Goal: Check status: Check status

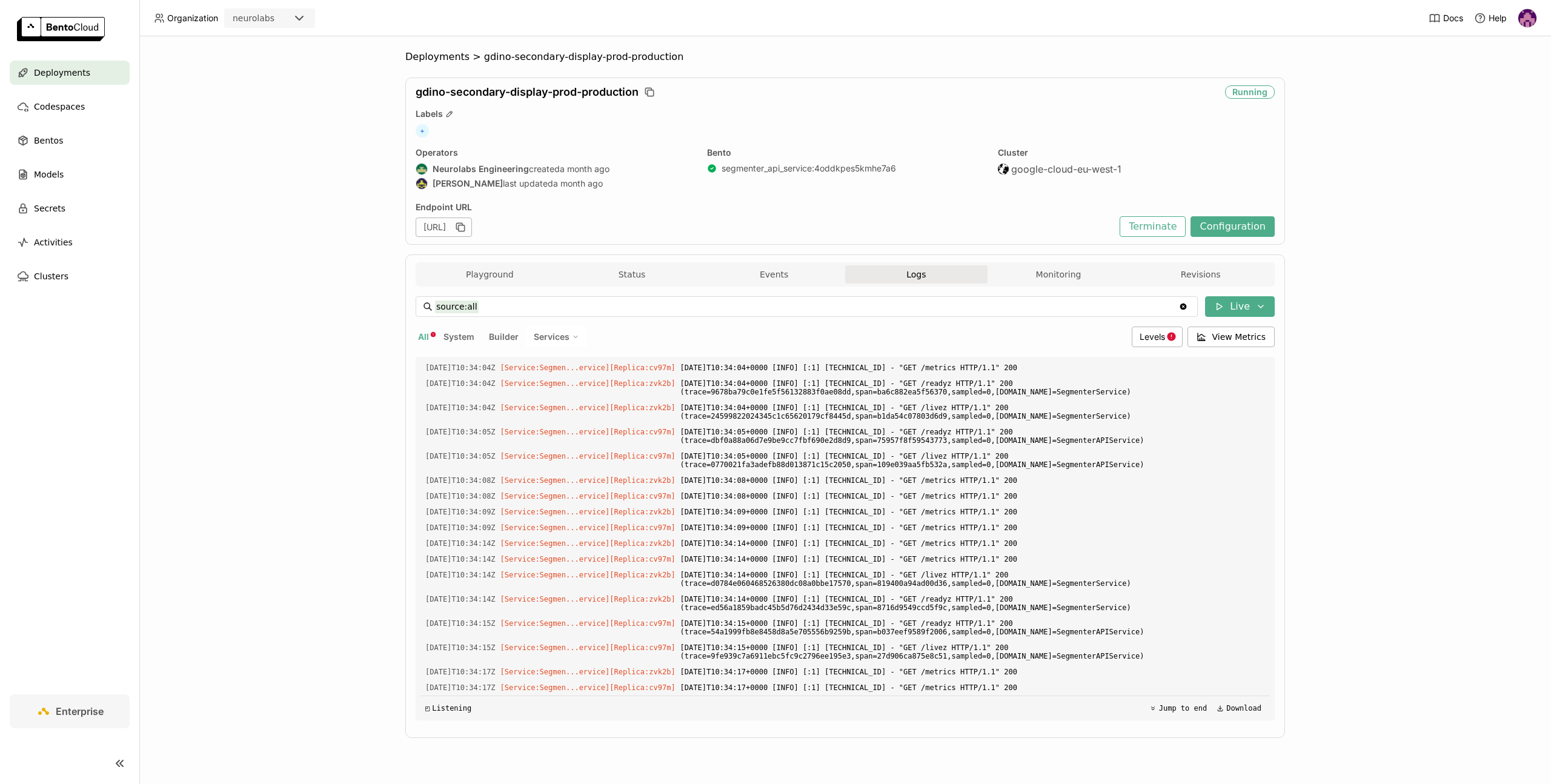
scroll to position [3703, 0]
click at [463, 263] on div "Playground Status Events Logs Monitoring Revisions" at bounding box center [845, 275] width 859 height 24
click at [501, 273] on button "Playground" at bounding box center [490, 274] width 143 height 18
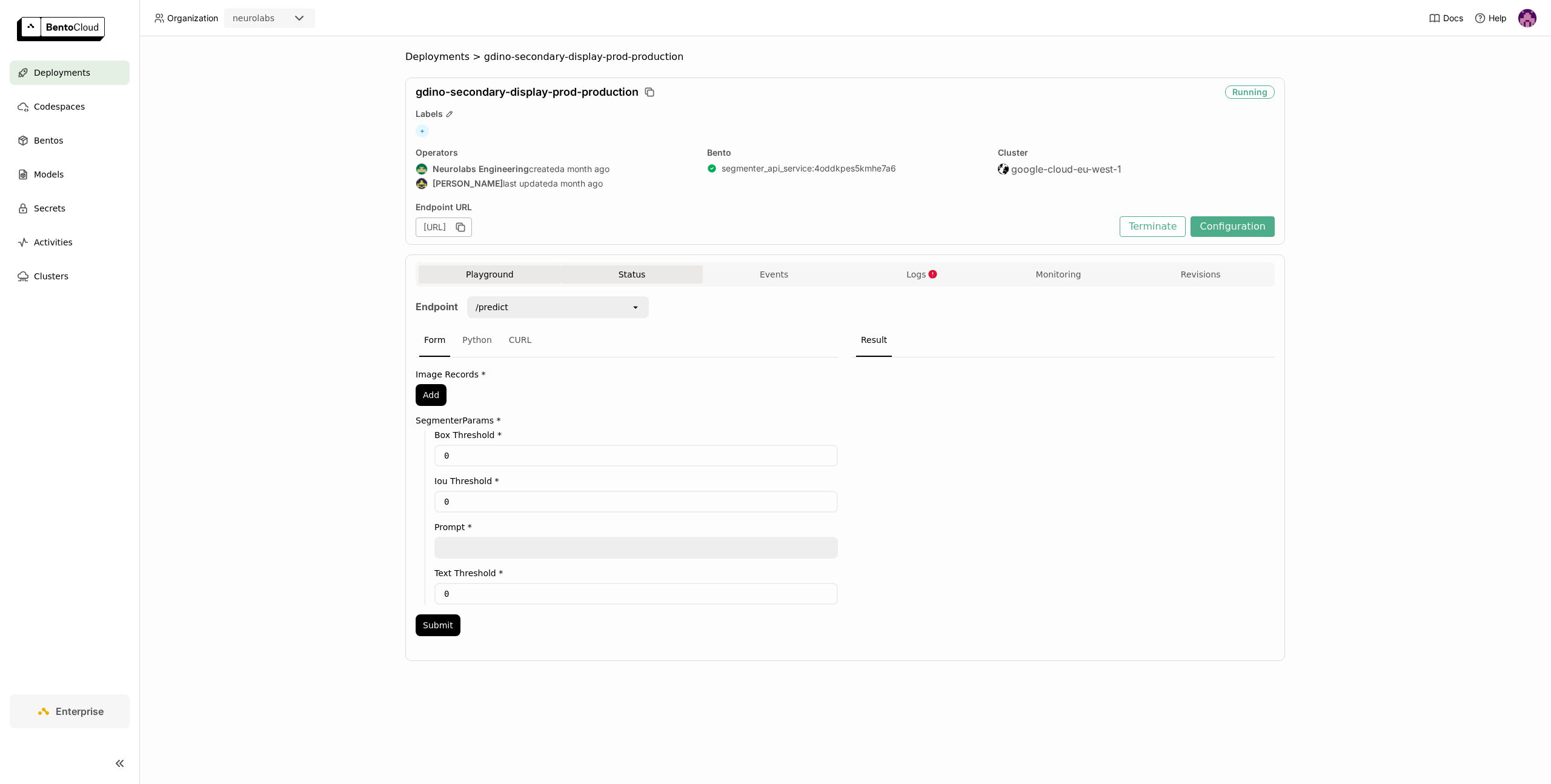
click at [640, 274] on button "Status" at bounding box center [632, 274] width 143 height 18
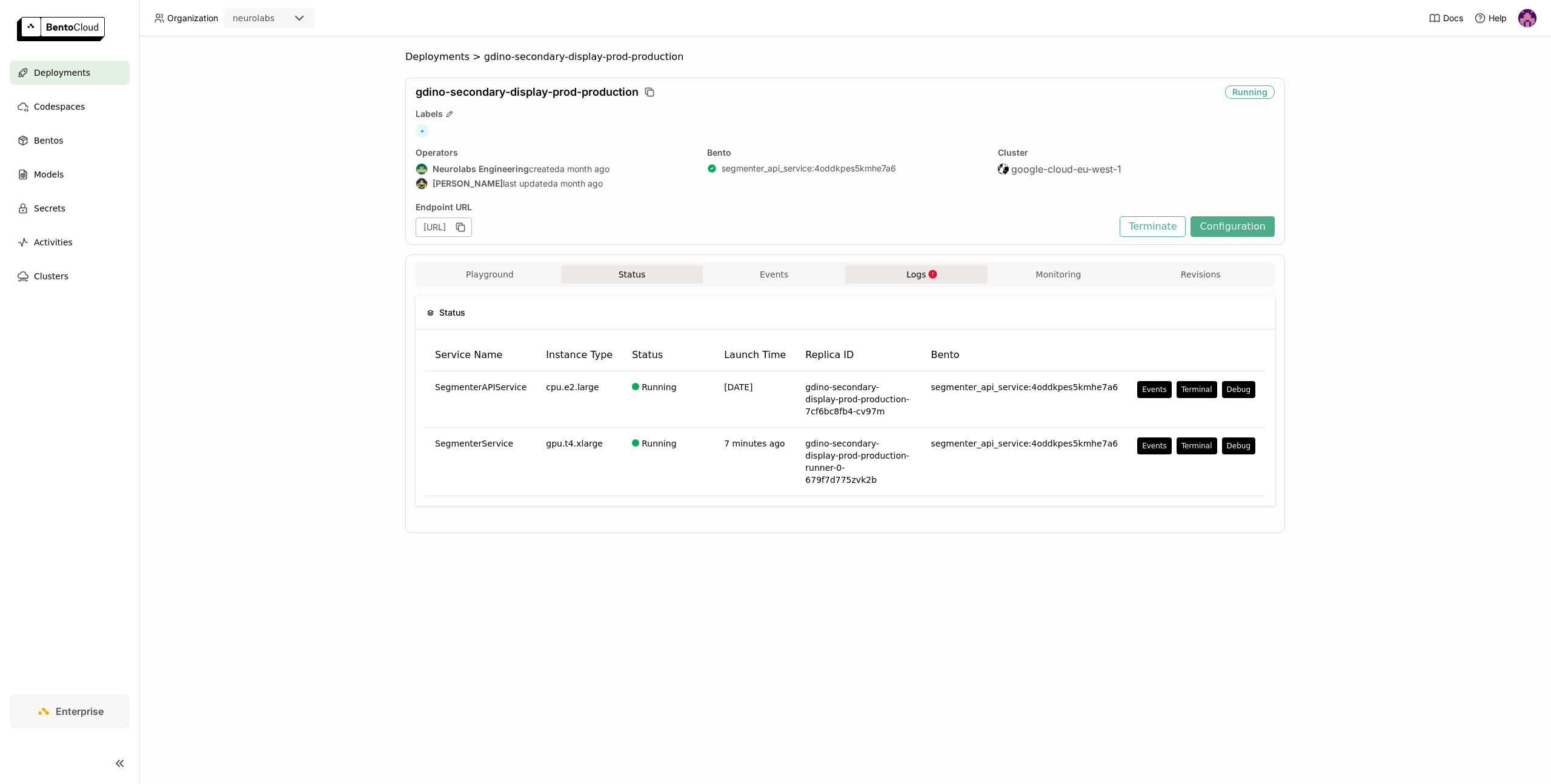
click at [881, 275] on button "Logs" at bounding box center [916, 274] width 143 height 18
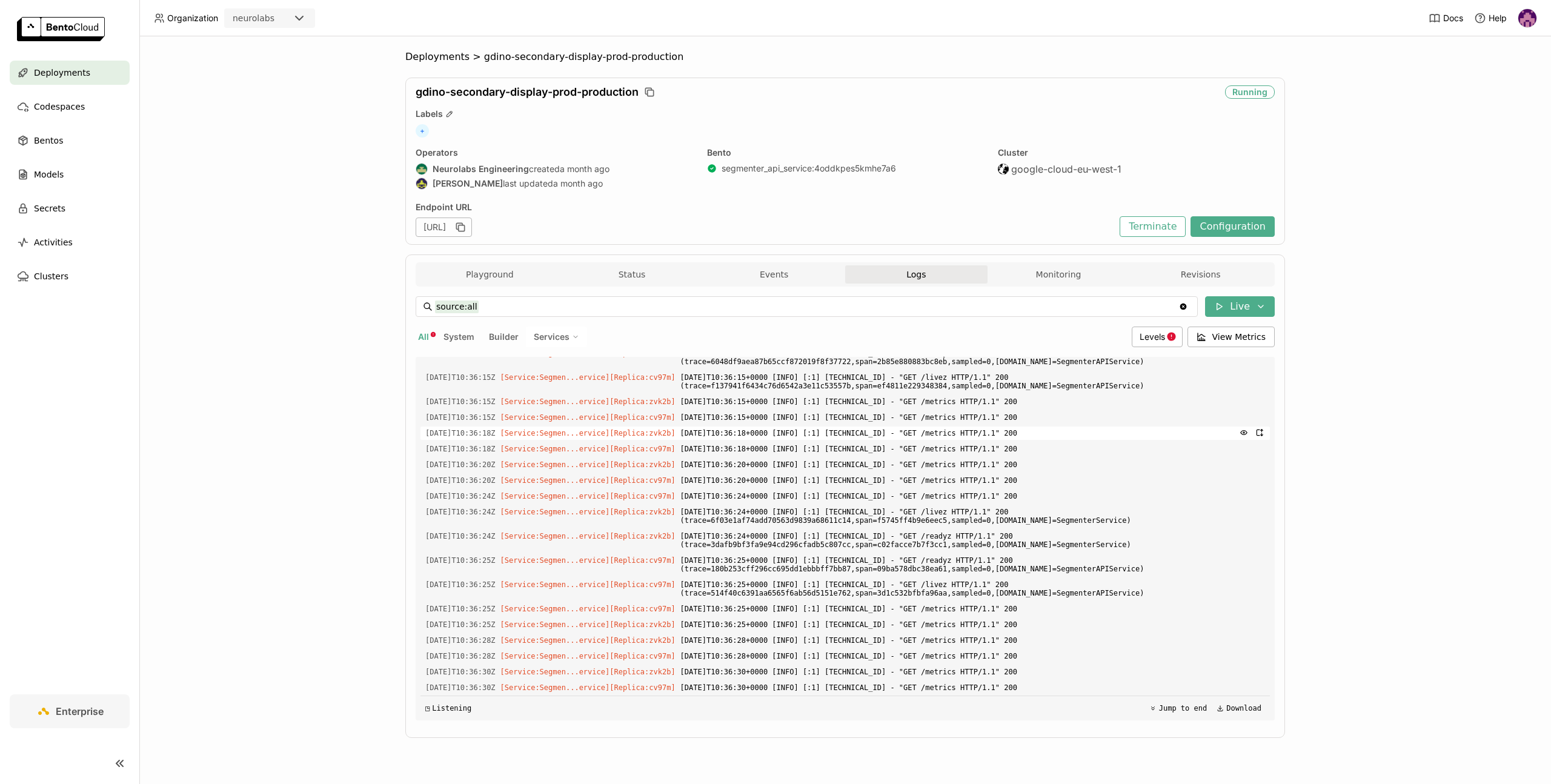
scroll to position [6478, 0]
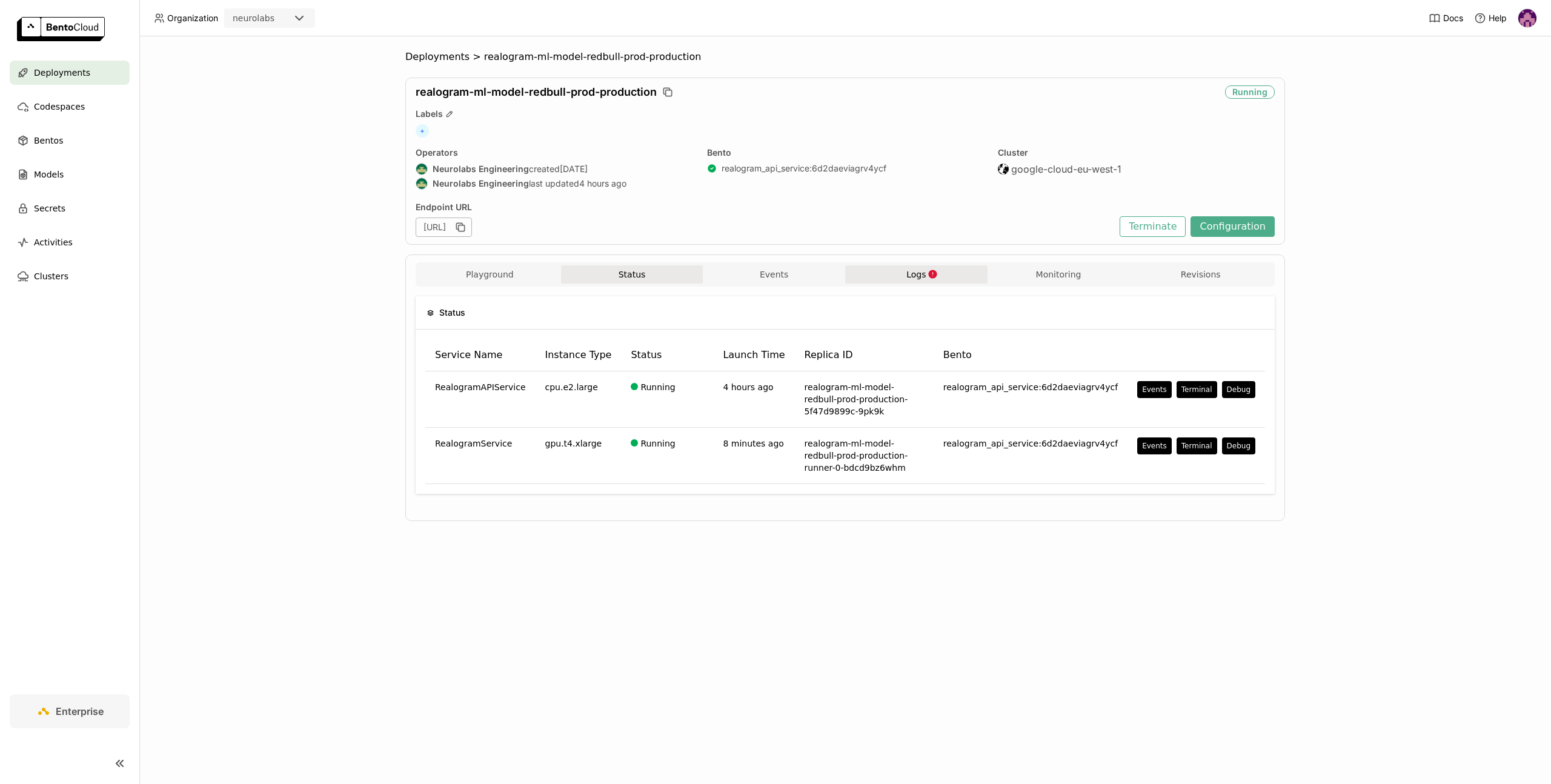
click at [927, 265] on button "Logs" at bounding box center [916, 274] width 143 height 18
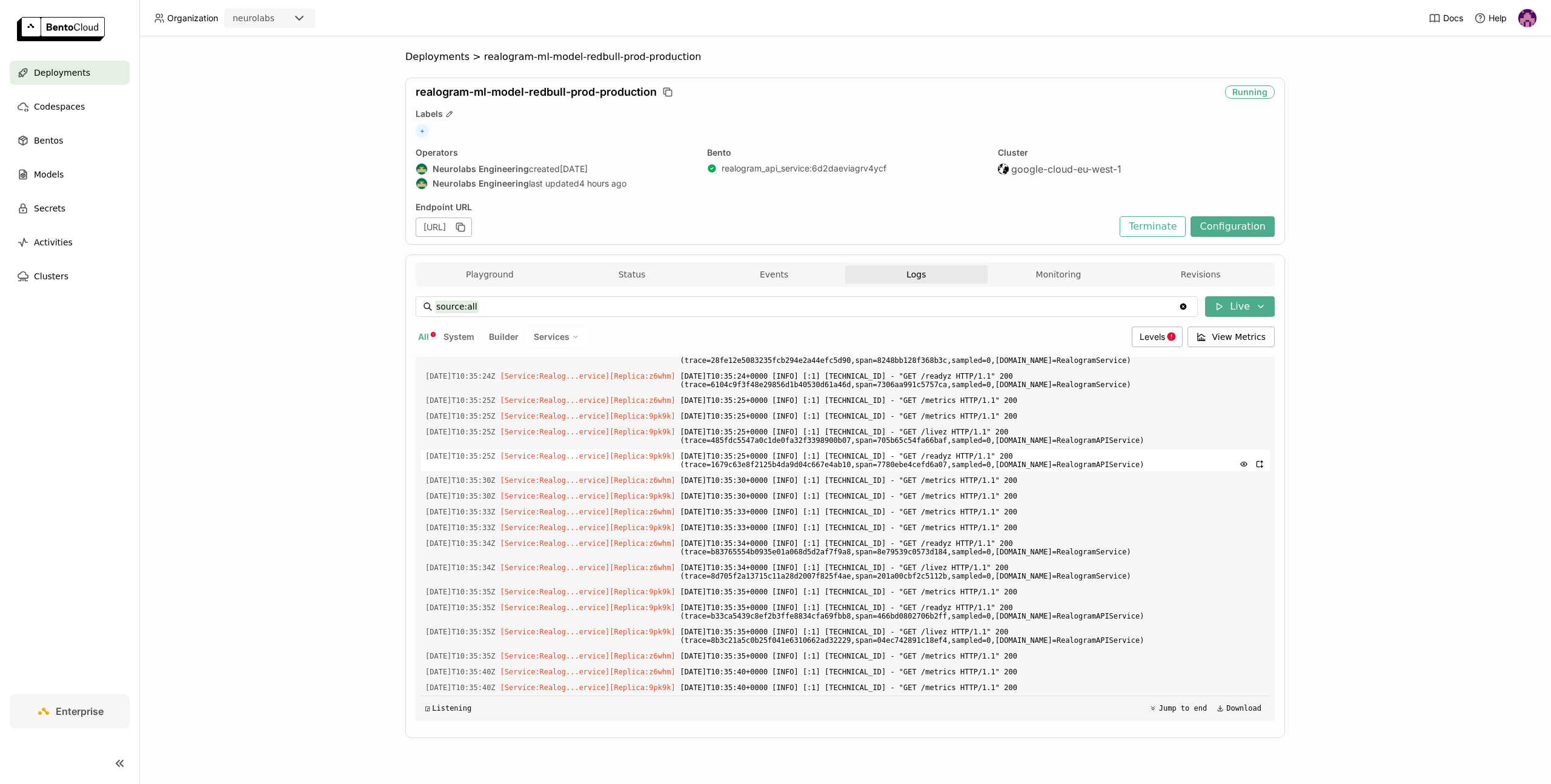
scroll to position [2913, 0]
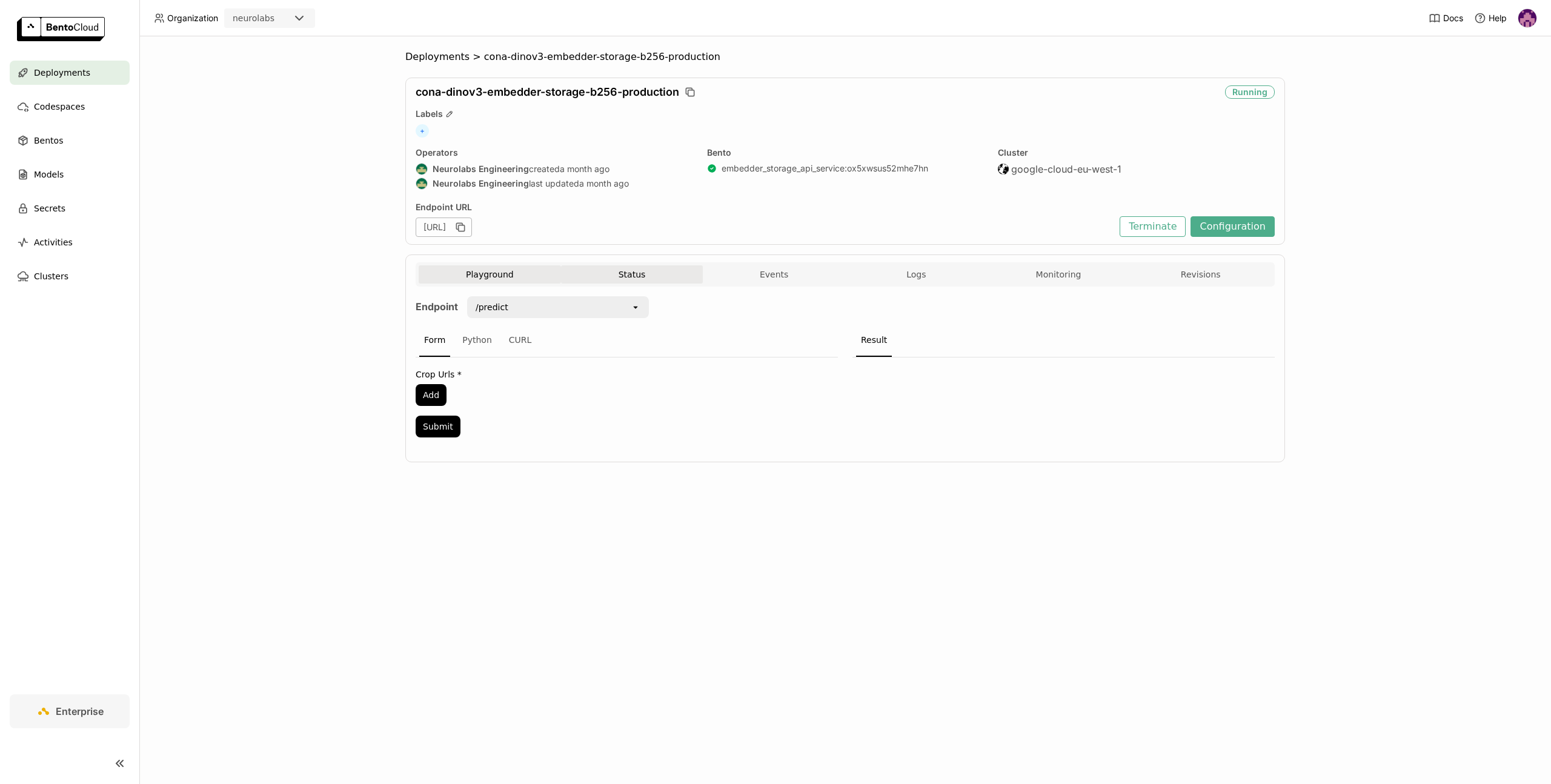
click at [635, 279] on button "Status" at bounding box center [632, 274] width 143 height 18
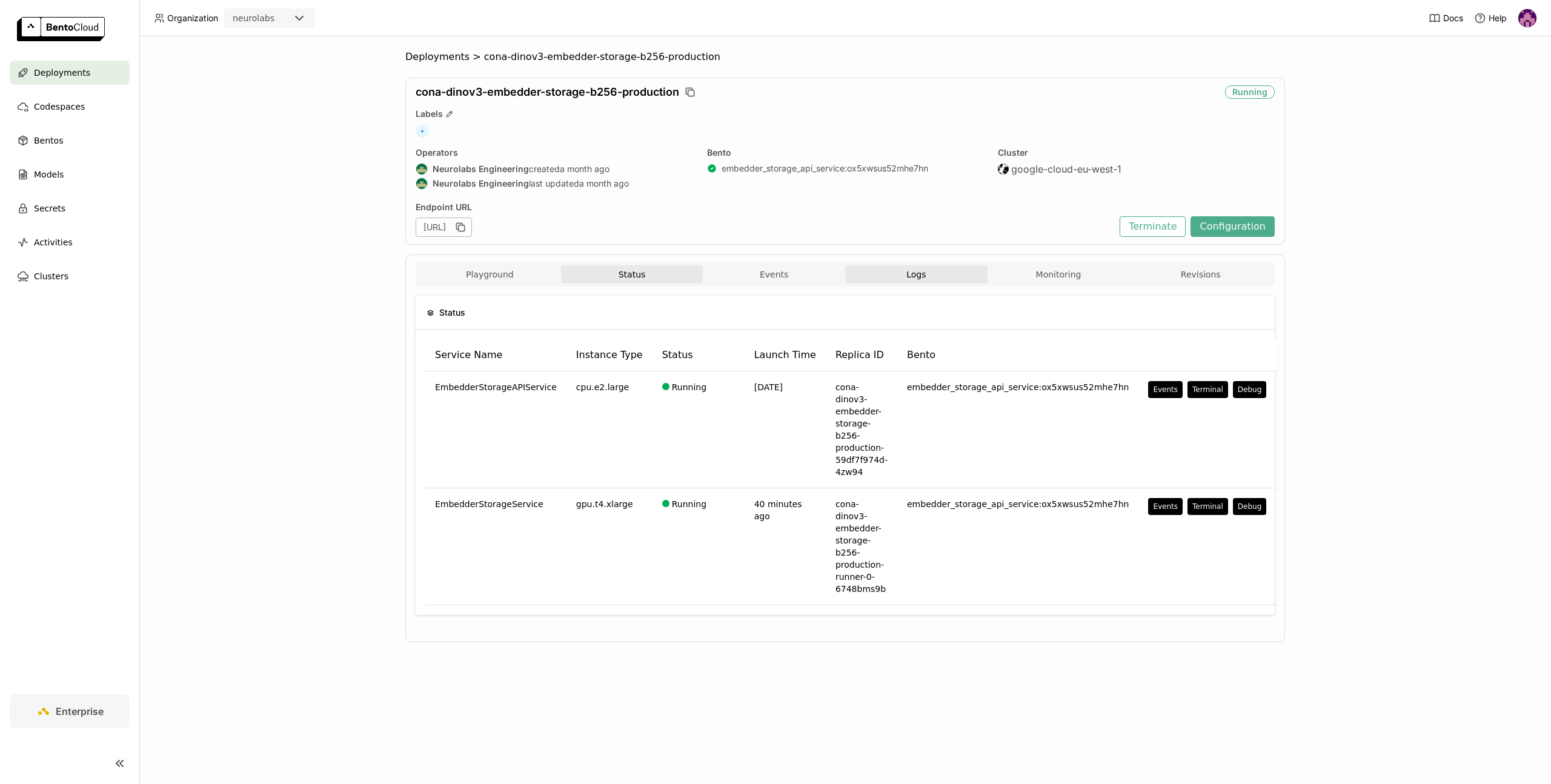
click at [957, 275] on button "Logs" at bounding box center [916, 274] width 143 height 18
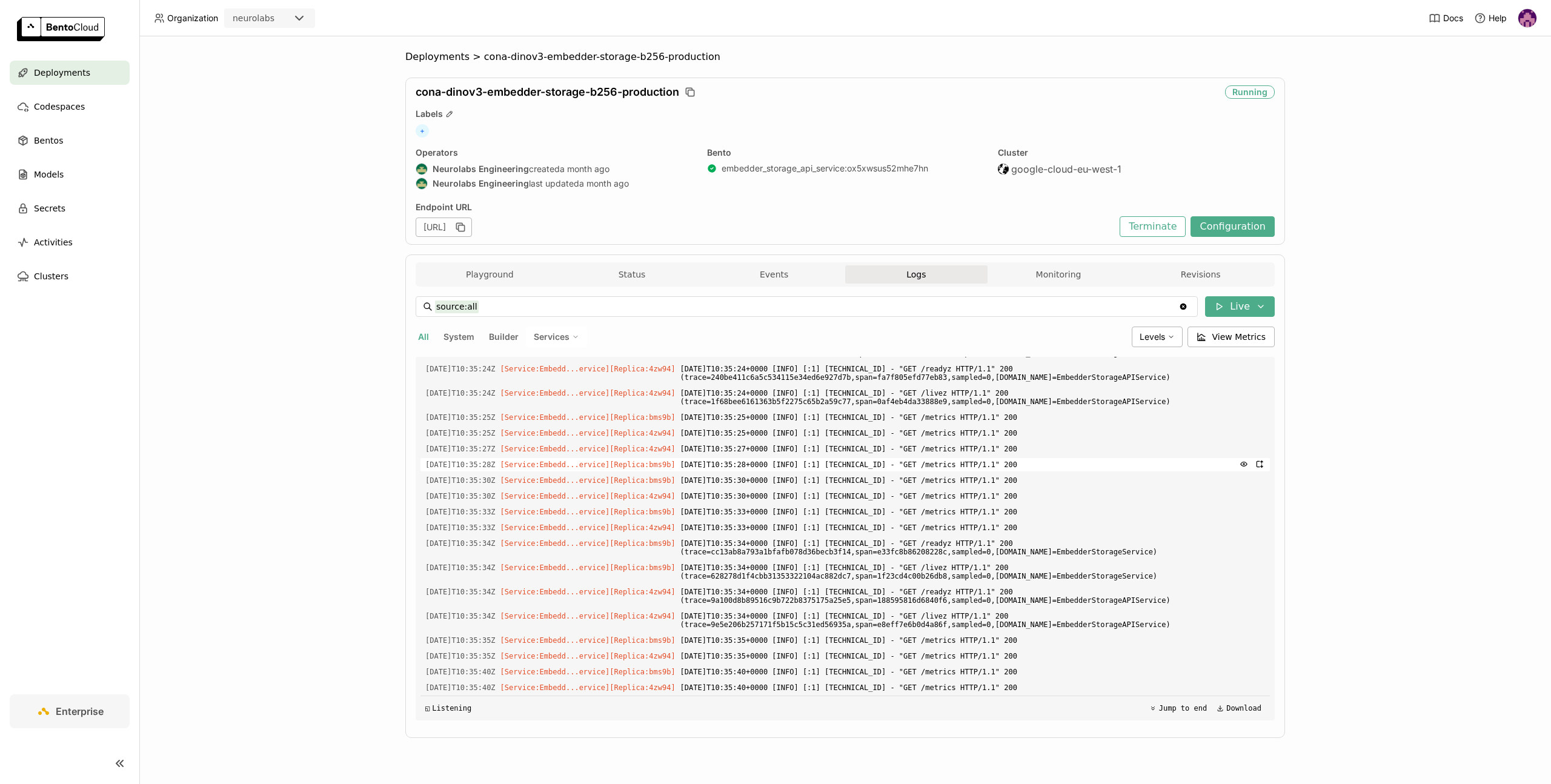
scroll to position [2748, 0]
